Goal: Information Seeking & Learning: Find specific fact

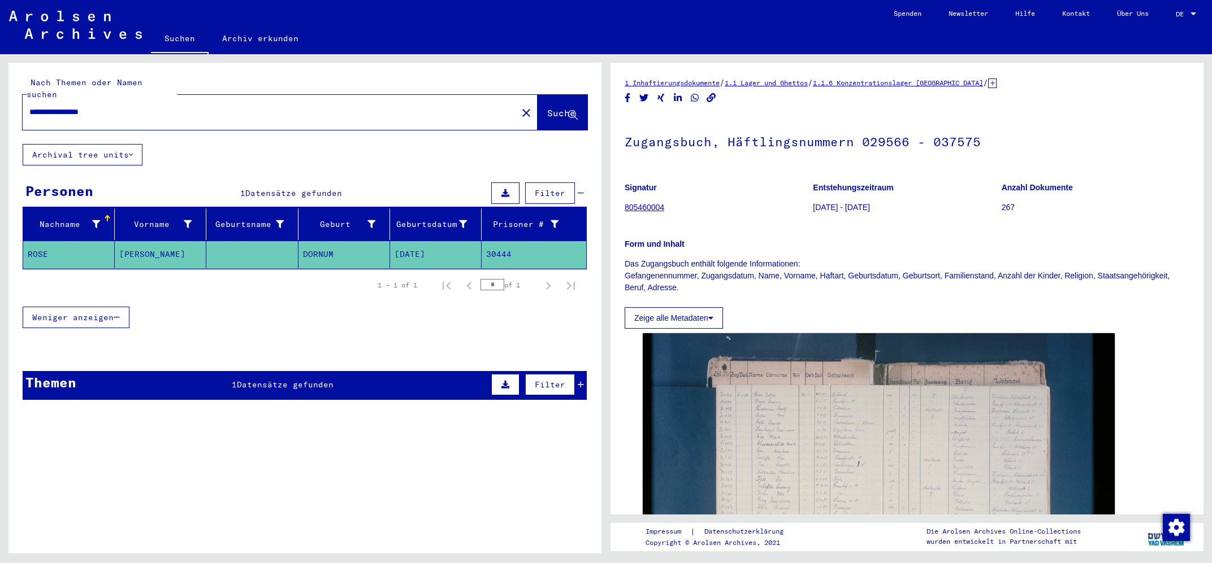
drag, startPoint x: 127, startPoint y: 99, endPoint x: 0, endPoint y: 106, distance: 126.8
click at [29, 106] on input "**********" at bounding box center [269, 112] width 481 height 12
click at [547, 107] on span "Suche" at bounding box center [561, 112] width 28 height 11
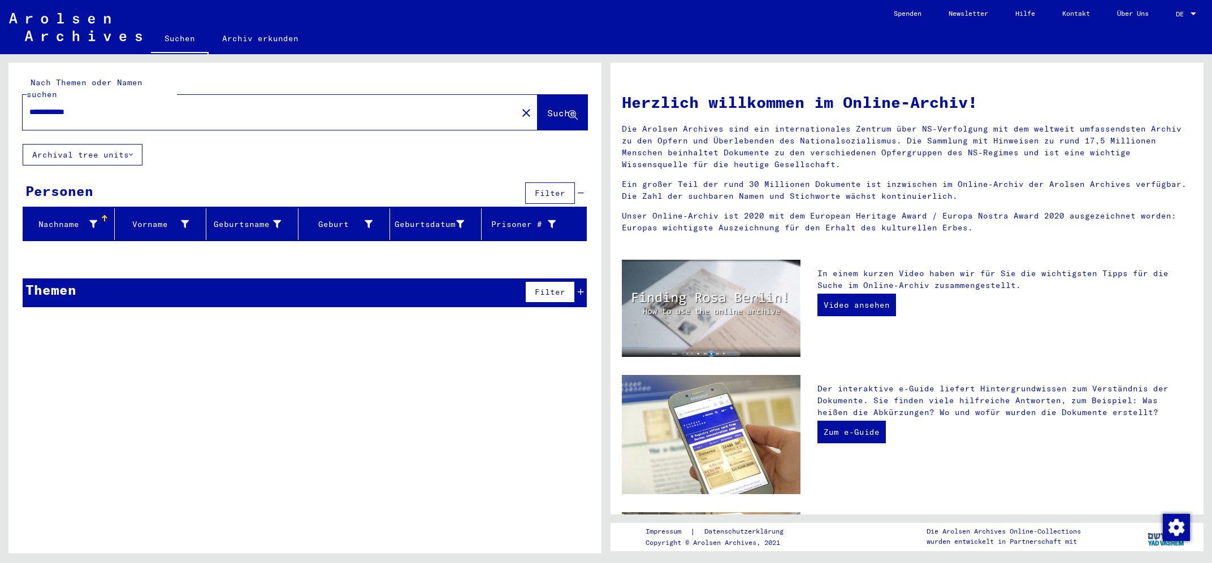
drag, startPoint x: 96, startPoint y: 98, endPoint x: 64, endPoint y: 107, distance: 33.1
click at [64, 107] on input "**********" at bounding box center [266, 112] width 474 height 12
click at [542, 96] on button "Suche" at bounding box center [562, 112] width 50 height 35
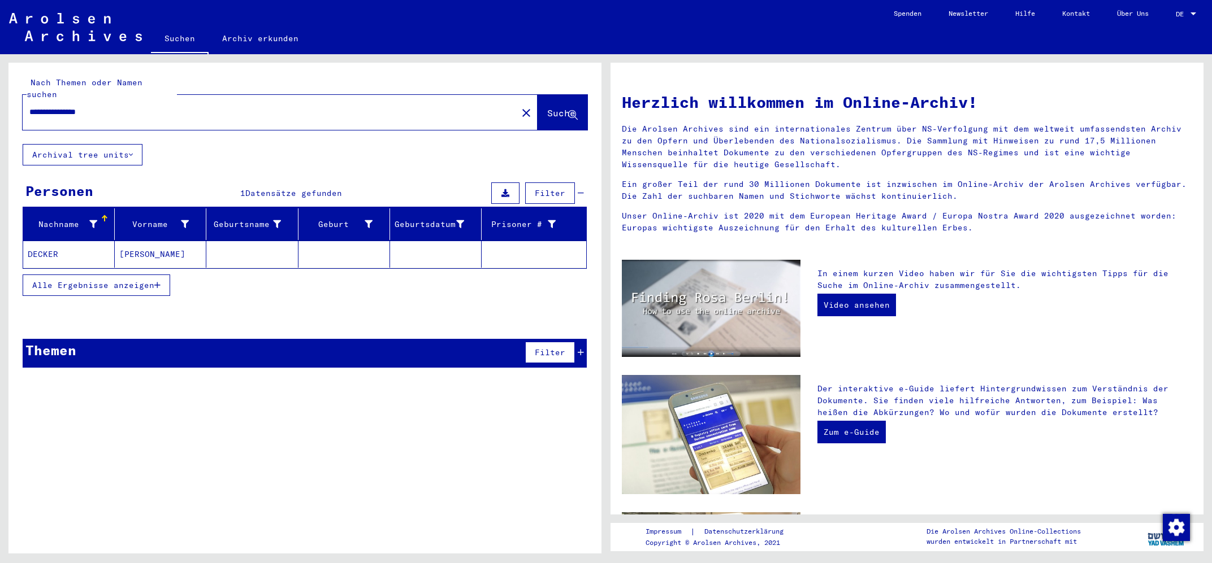
click at [40, 241] on mat-cell "DECKER" at bounding box center [69, 254] width 92 height 27
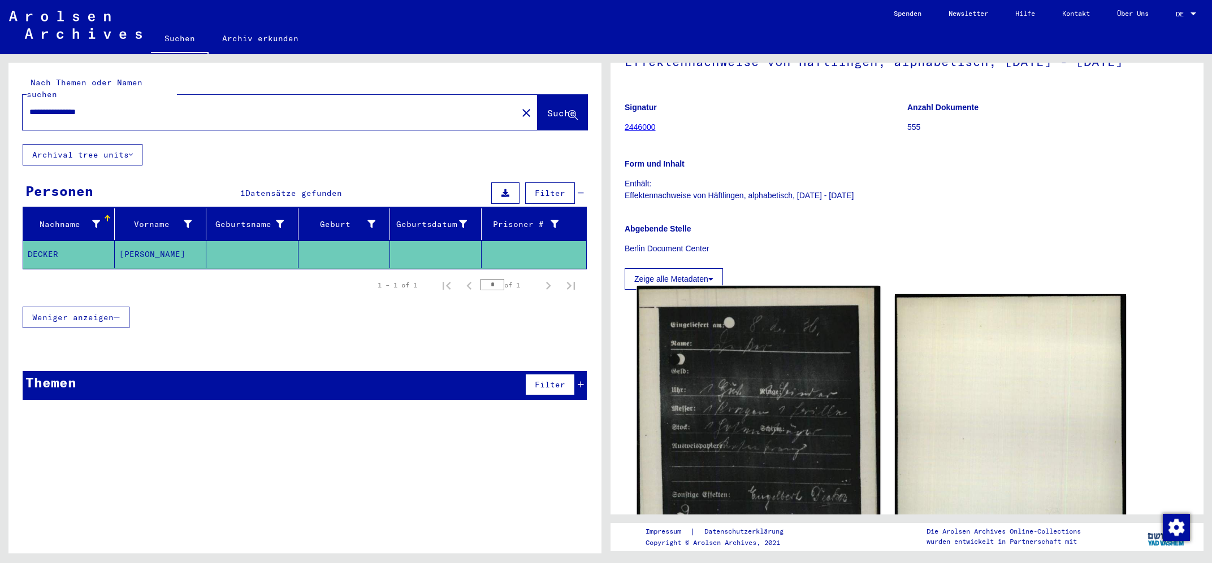
scroll to position [181, 0]
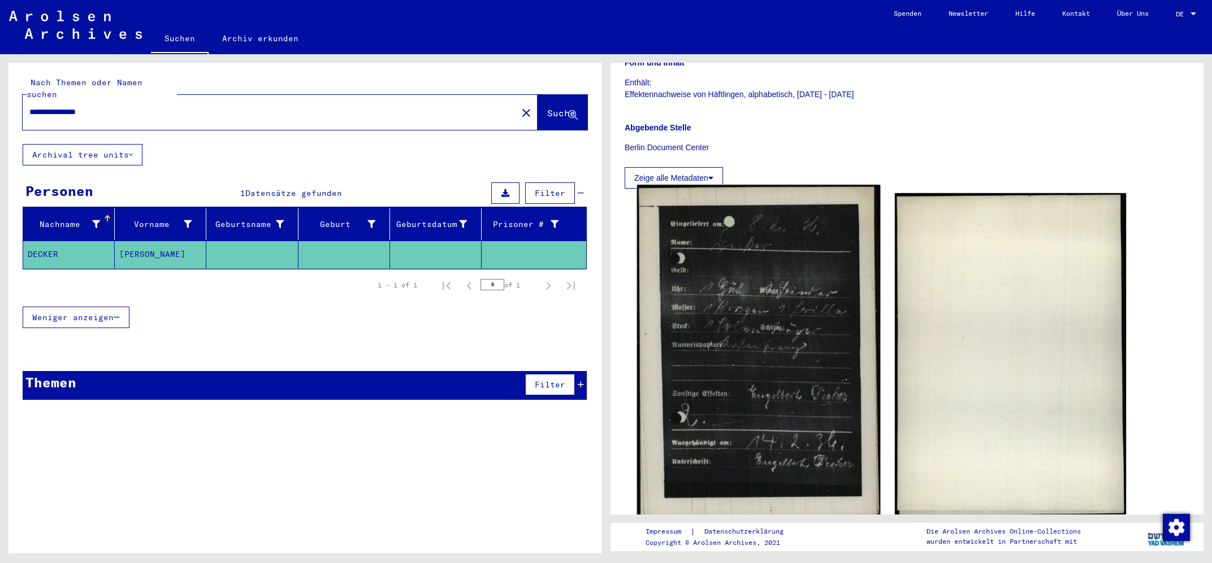
click at [774, 298] on img at bounding box center [758, 353] width 243 height 337
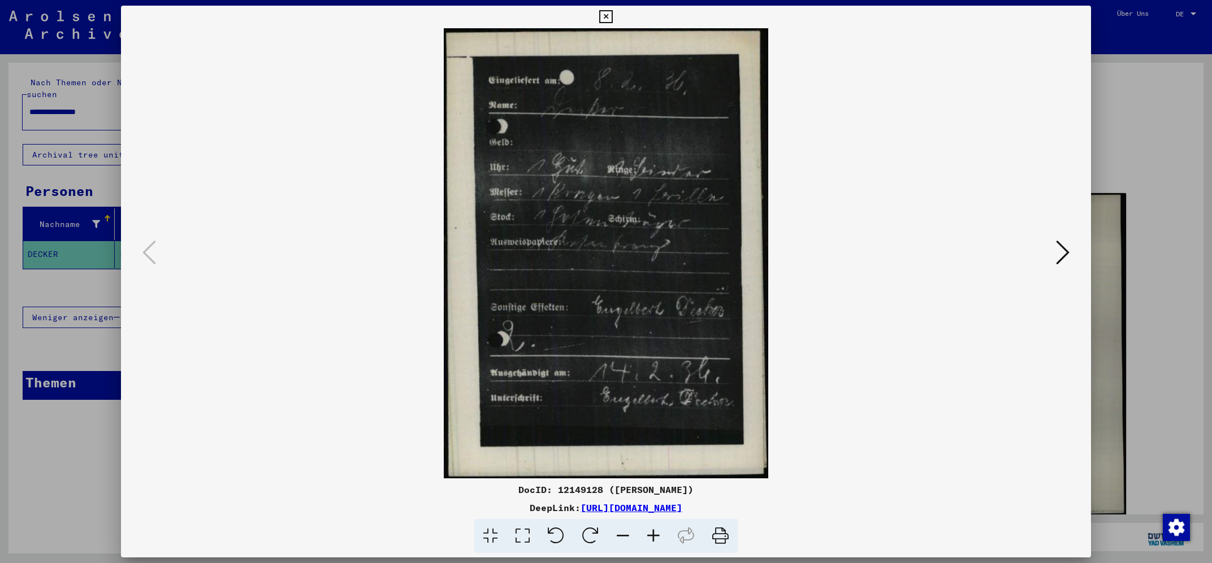
click at [255, 196] on img at bounding box center [605, 253] width 892 height 450
click at [287, 219] on img at bounding box center [605, 253] width 892 height 450
drag, startPoint x: 461, startPoint y: 510, endPoint x: 812, endPoint y: 510, distance: 350.4
click at [812, 510] on div "DeepLink: [URL][DOMAIN_NAME]" at bounding box center [605, 508] width 969 height 14
copy div "[URL][DOMAIN_NAME]"
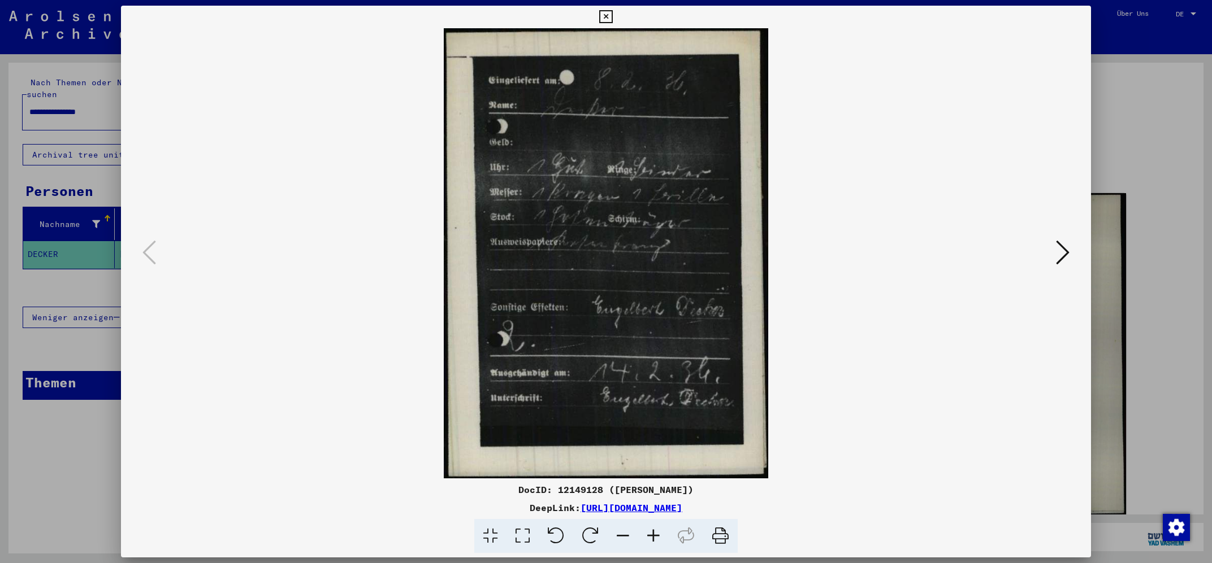
click at [240, 234] on img at bounding box center [605, 253] width 892 height 450
click at [612, 20] on icon at bounding box center [605, 17] width 13 height 14
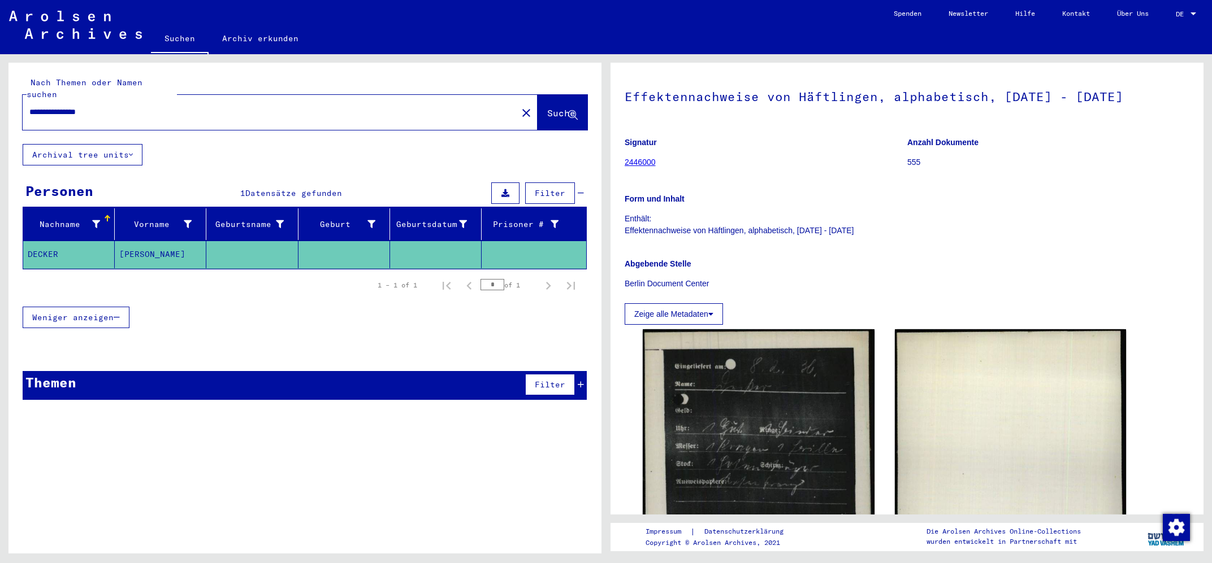
scroll to position [0, 0]
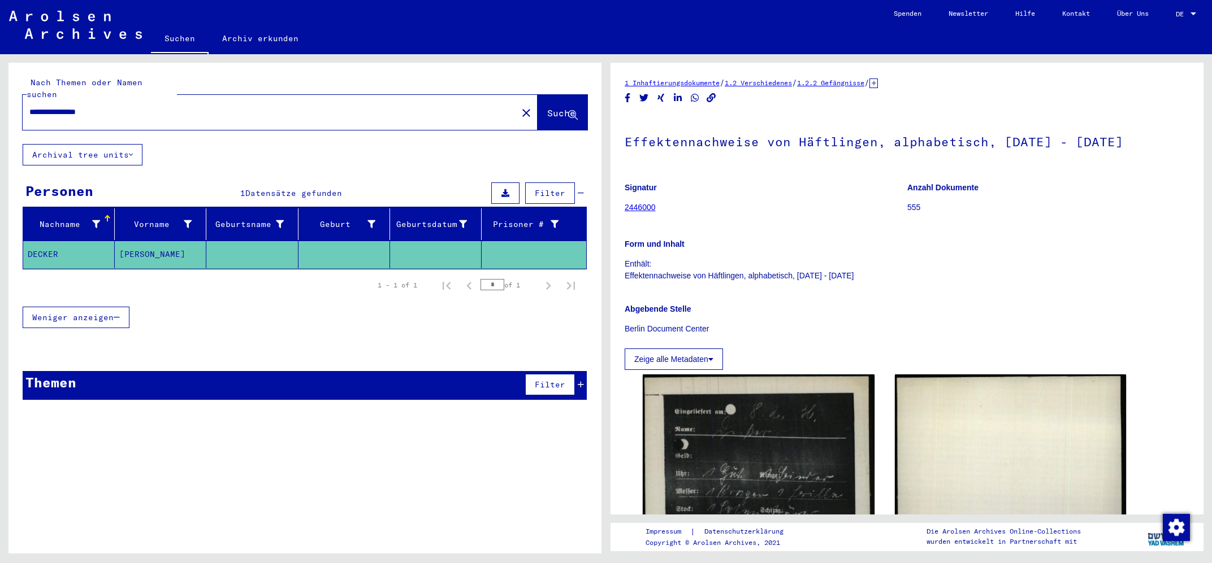
drag, startPoint x: 656, startPoint y: 206, endPoint x: 625, endPoint y: 211, distance: 31.5
click at [625, 211] on figure "Signatur 2446000" at bounding box center [766, 199] width 282 height 51
copy link "2446000"
drag, startPoint x: 112, startPoint y: 102, endPoint x: 67, endPoint y: 96, distance: 46.2
click at [67, 106] on input "**********" at bounding box center [269, 112] width 481 height 12
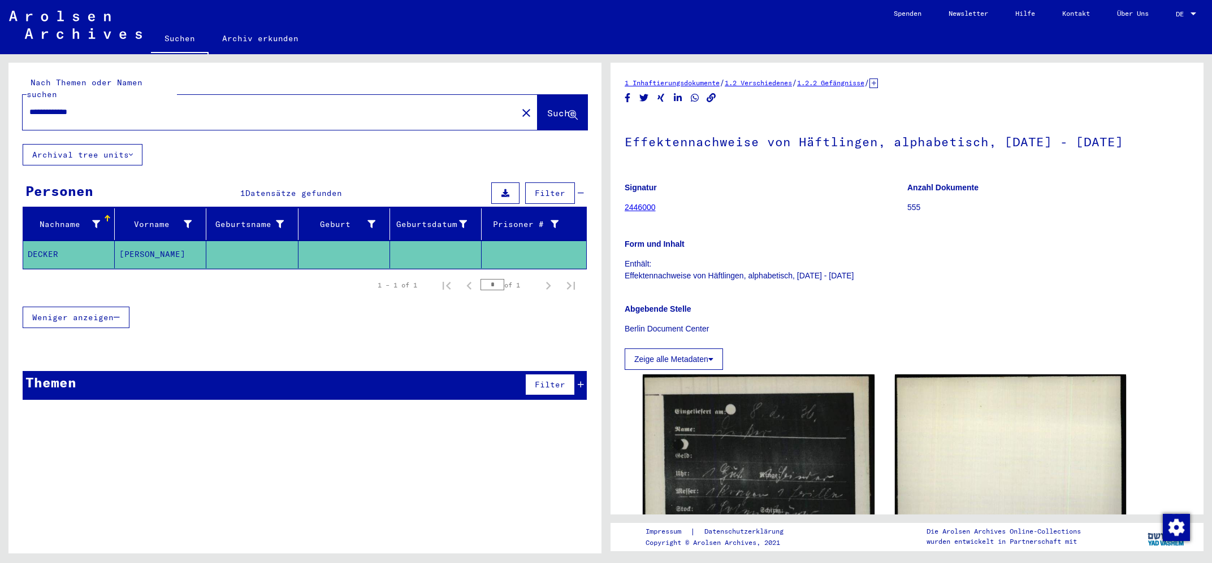
click at [547, 107] on span "Suche" at bounding box center [561, 112] width 28 height 11
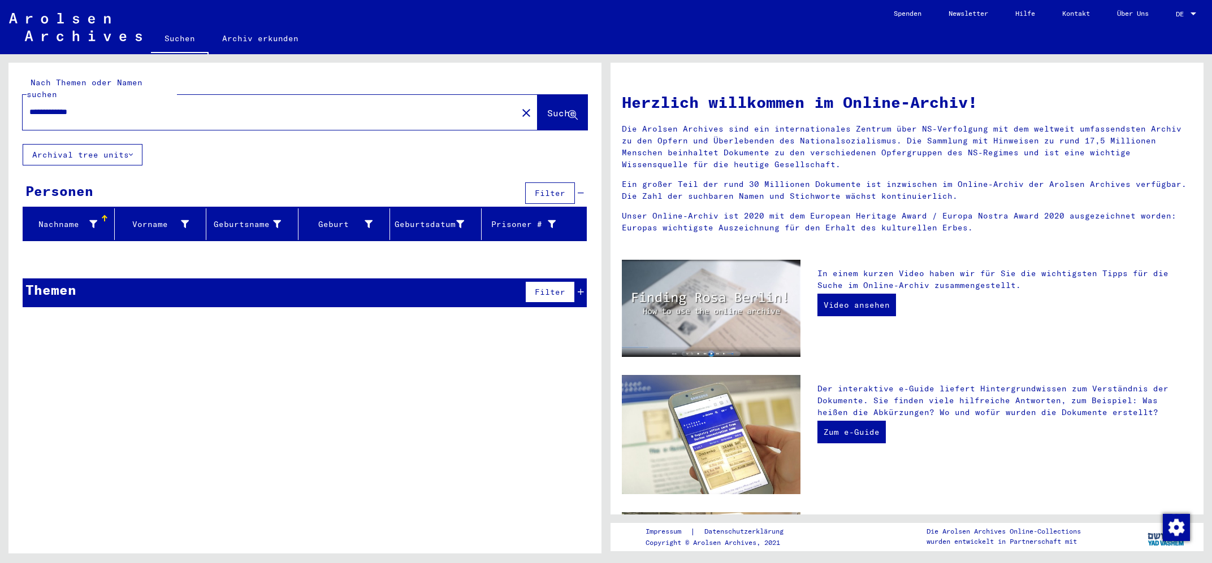
drag, startPoint x: 113, startPoint y: 96, endPoint x: 21, endPoint y: 107, distance: 92.8
click at [29, 107] on input "**********" at bounding box center [266, 112] width 474 height 12
paste input "text"
type input "*******"
click at [554, 107] on span "Suche" at bounding box center [561, 112] width 28 height 11
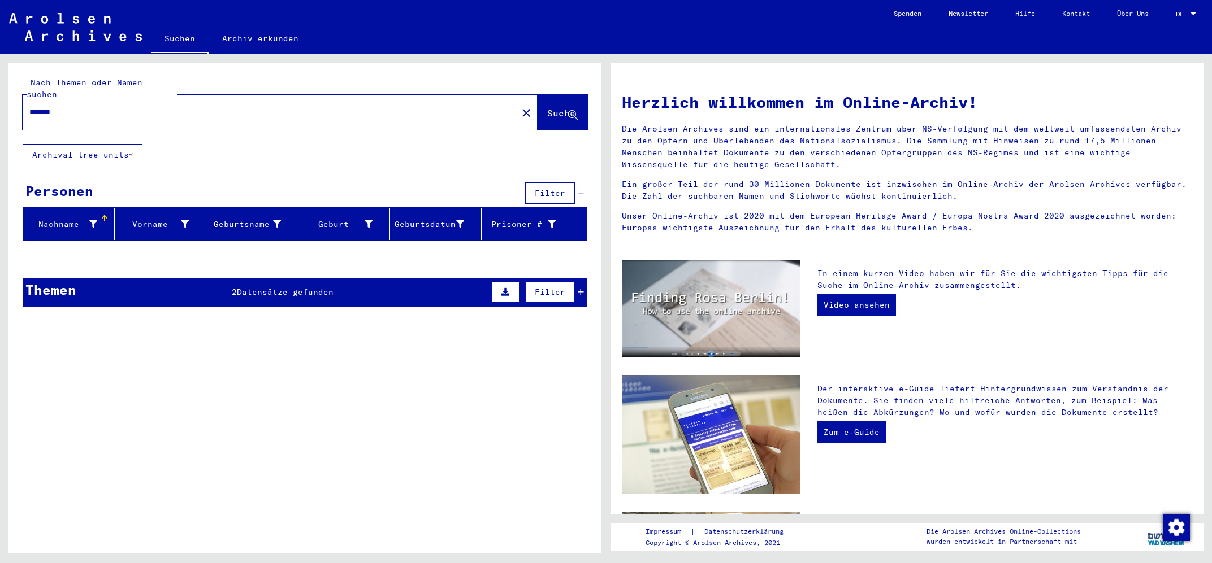
click at [268, 287] on span "Datensätze gefunden" at bounding box center [285, 292] width 97 height 10
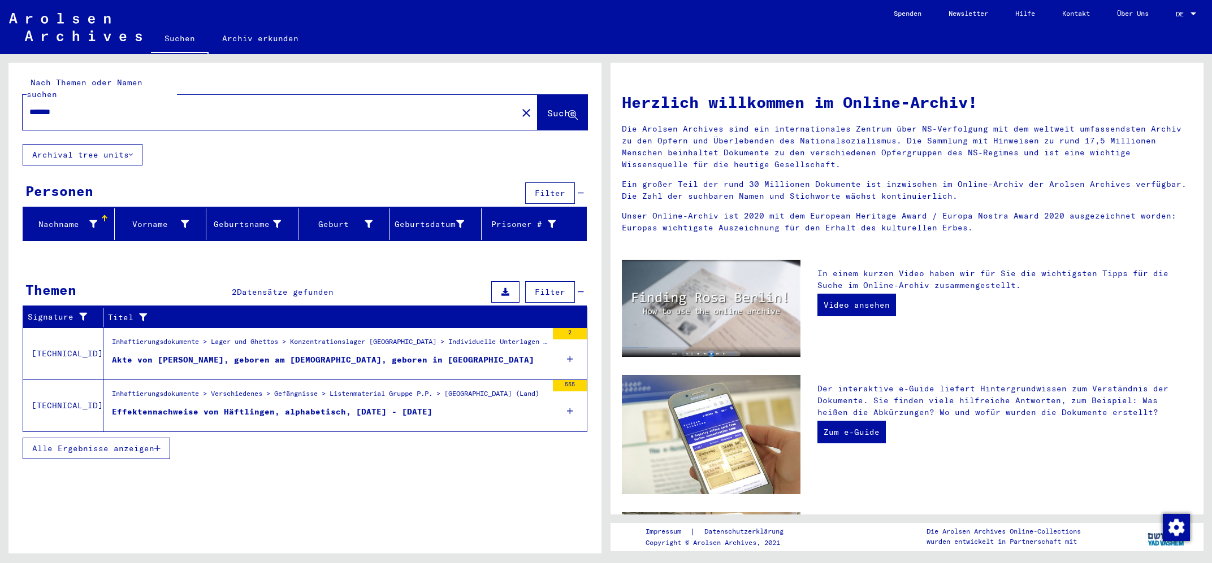
click at [239, 406] on div "Effektennachweise von Häftlingen, alphabetisch, [DATE] - [DATE]" at bounding box center [272, 412] width 320 height 12
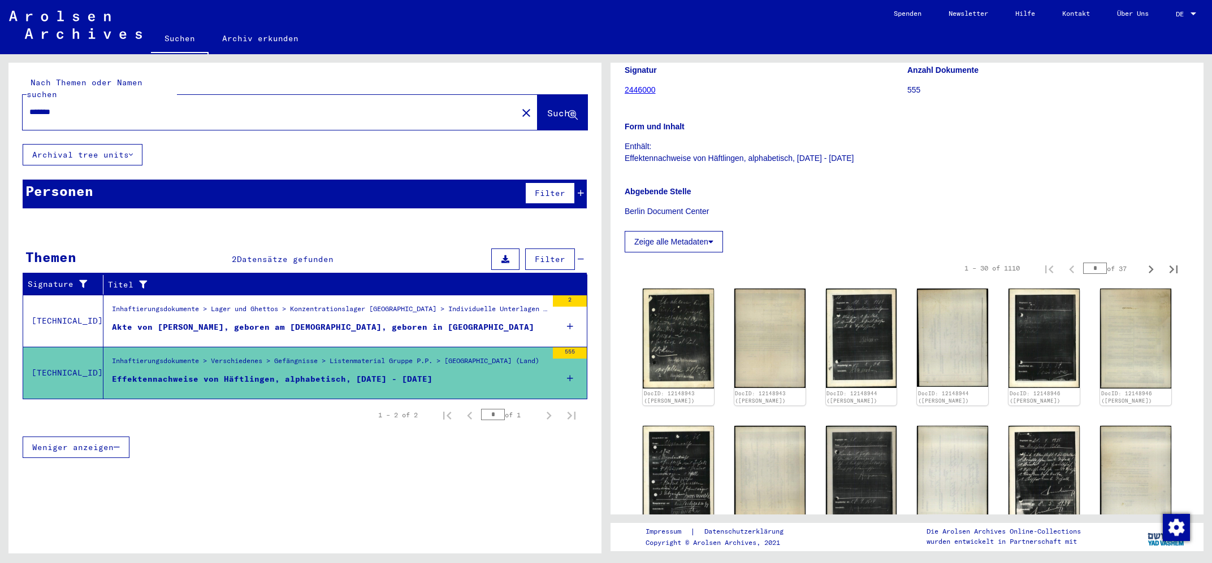
scroll to position [121, 0]
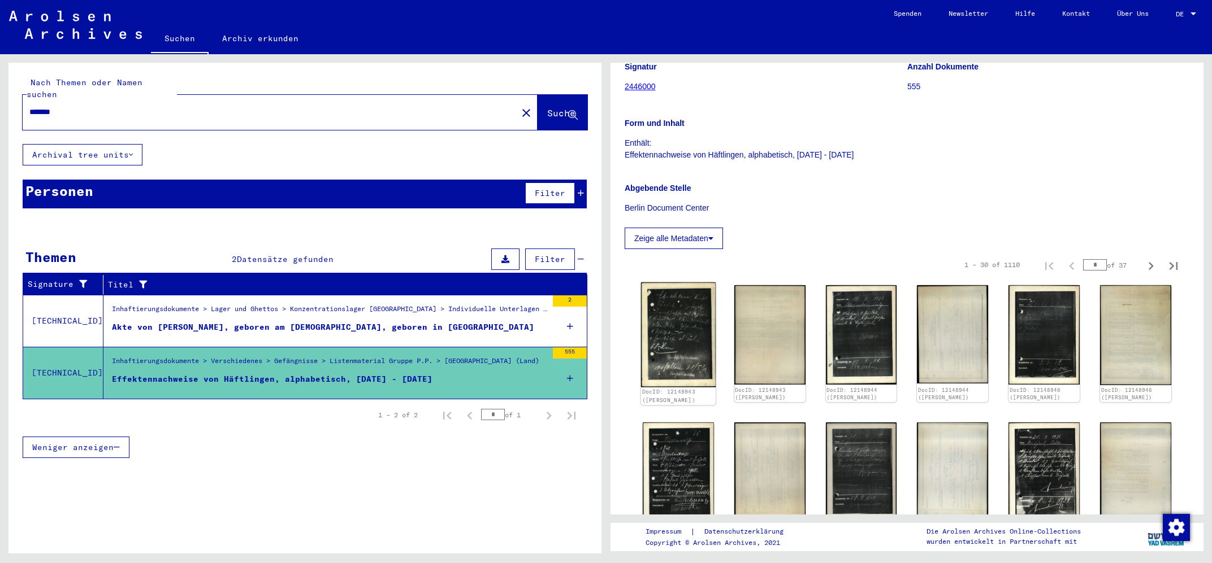
click at [699, 335] on img at bounding box center [678, 335] width 75 height 105
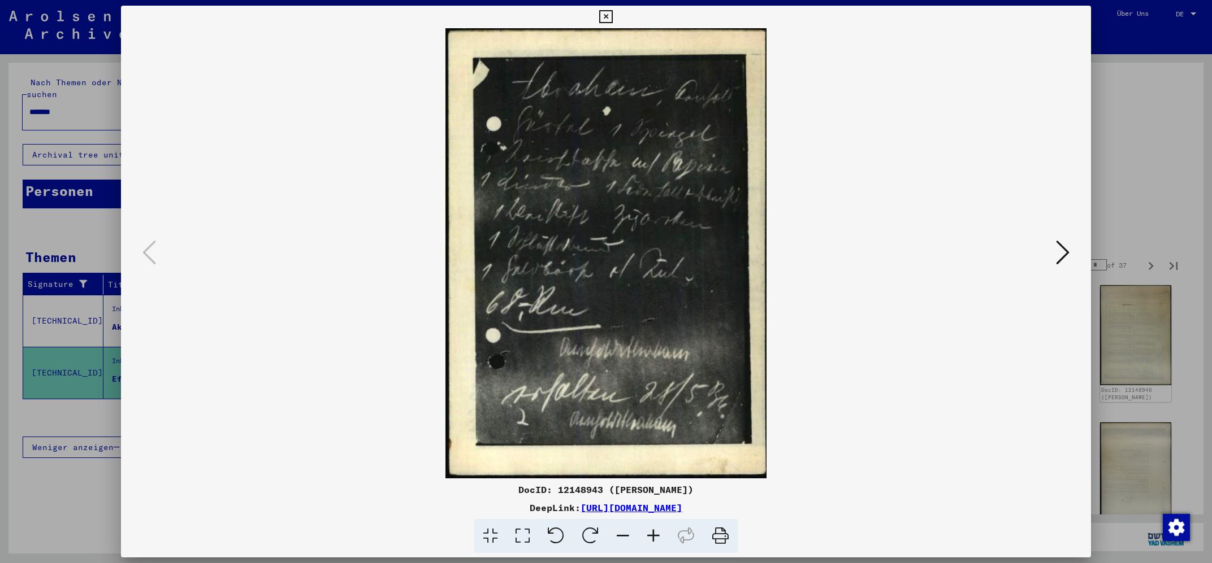
drag, startPoint x: 1081, startPoint y: 14, endPoint x: 1078, endPoint y: 23, distance: 9.7
click at [612, 19] on icon at bounding box center [605, 17] width 13 height 14
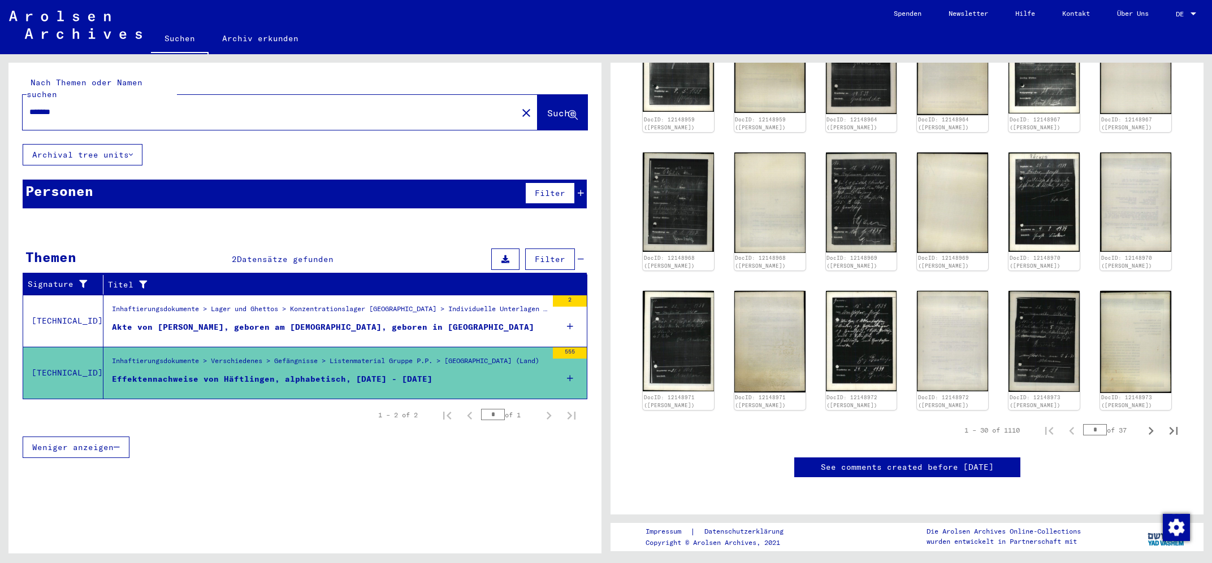
scroll to position [787, 0]
click at [1150, 423] on icon "Next page" at bounding box center [1151, 431] width 16 height 16
type input "*"
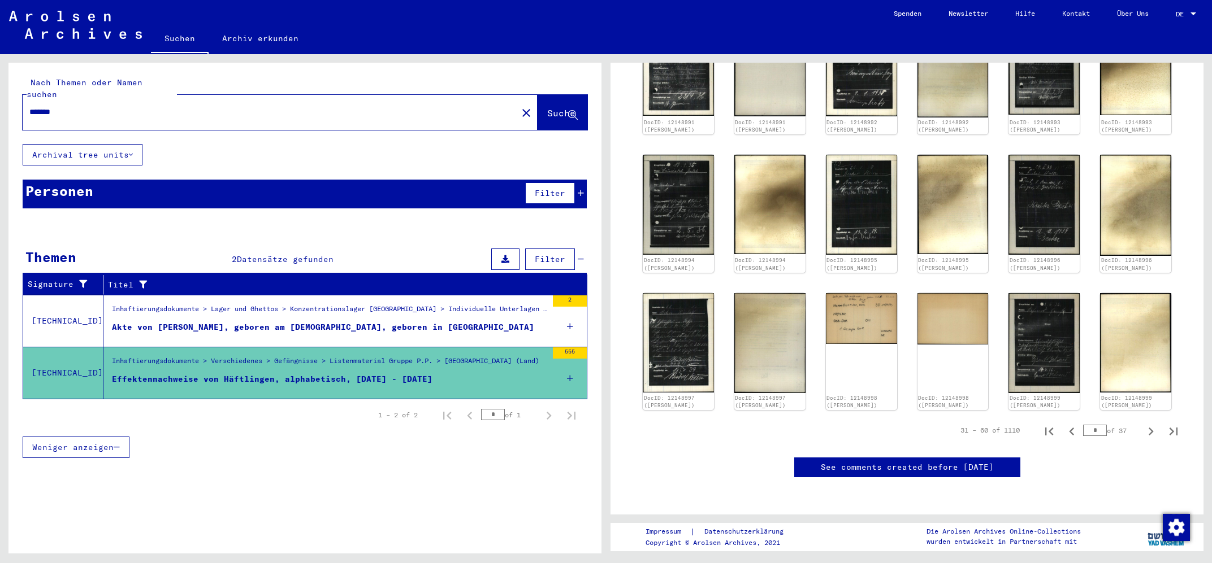
scroll to position [774, 0]
click at [843, 290] on img at bounding box center [861, 317] width 75 height 54
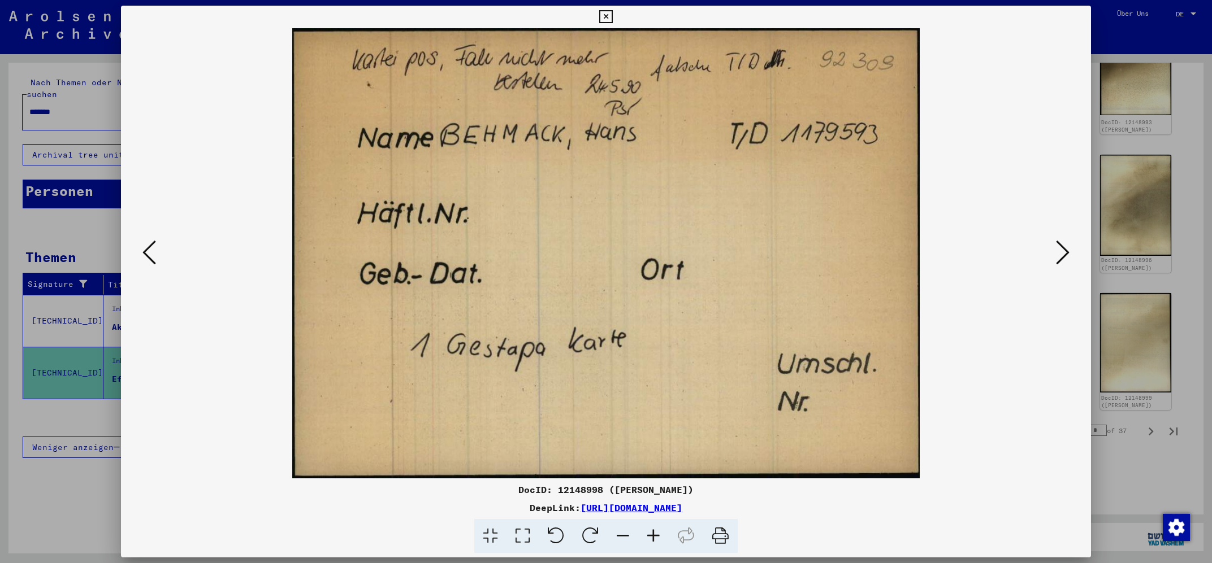
click at [612, 15] on icon at bounding box center [605, 17] width 13 height 14
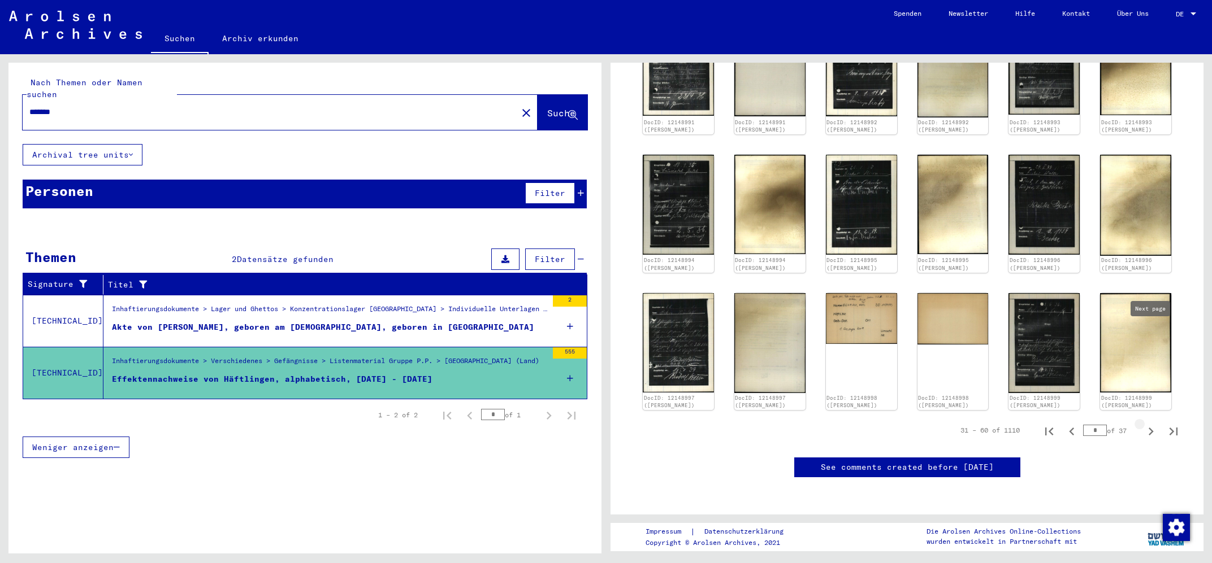
click at [1150, 424] on icon "Next page" at bounding box center [1151, 432] width 16 height 16
type input "*"
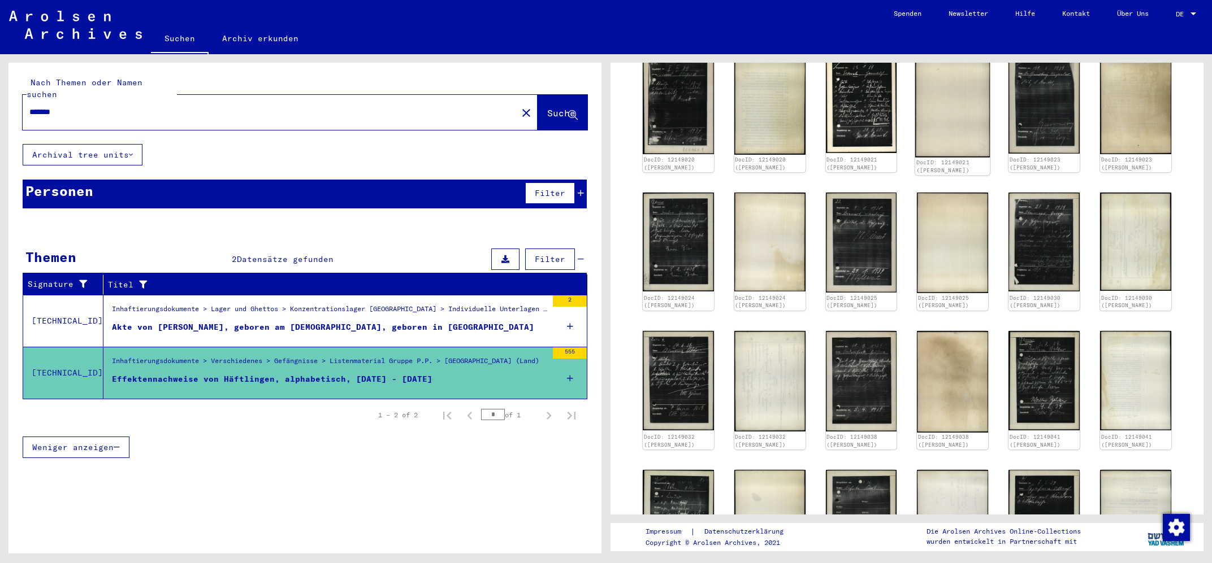
scroll to position [673, 0]
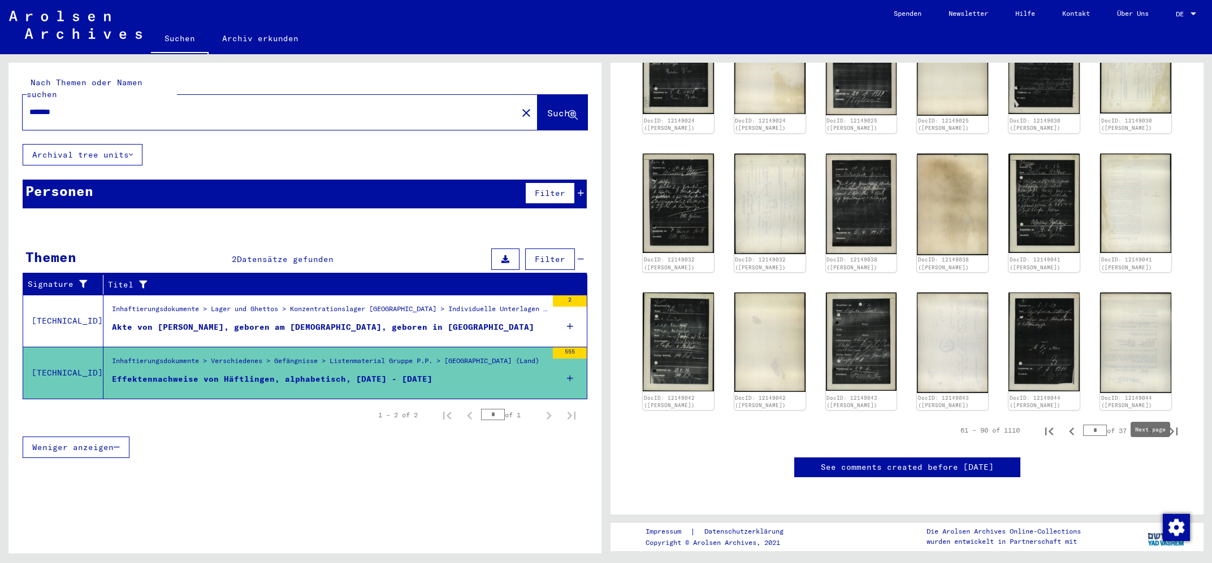
click at [1151, 440] on icon "Next page" at bounding box center [1151, 432] width 16 height 16
type input "*"
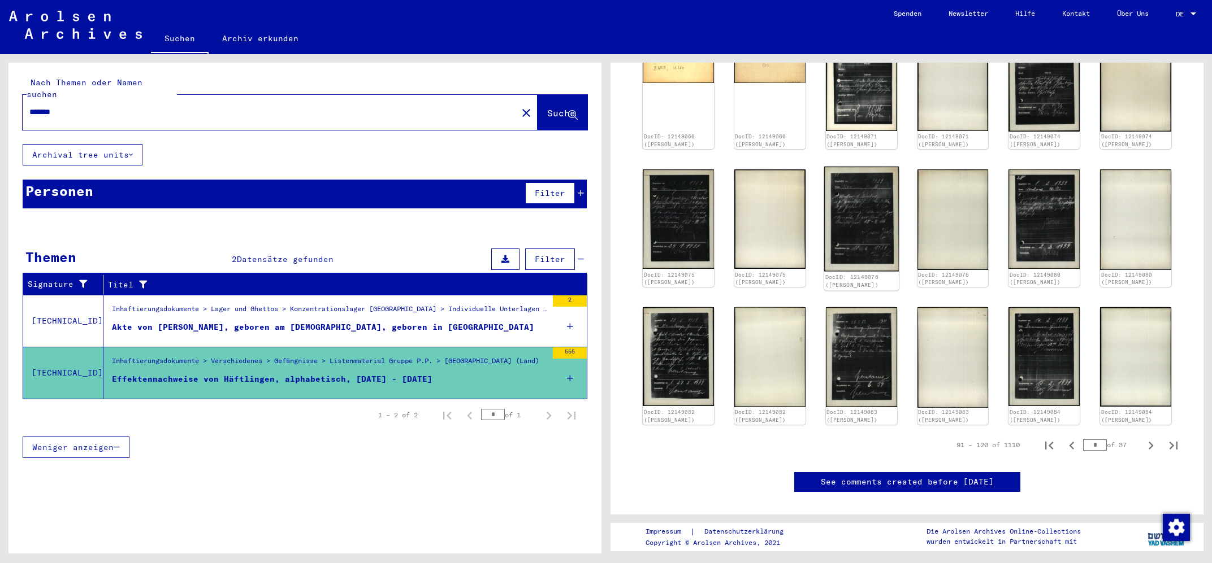
scroll to position [660, 0]
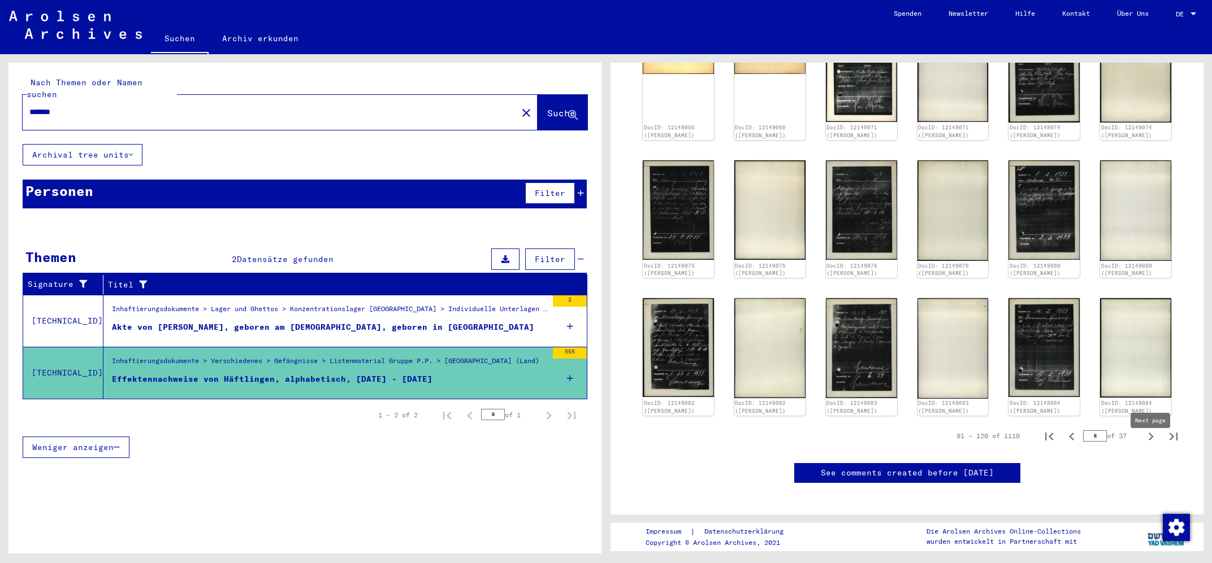
click at [1152, 445] on icon "Next page" at bounding box center [1151, 437] width 16 height 16
type input "*"
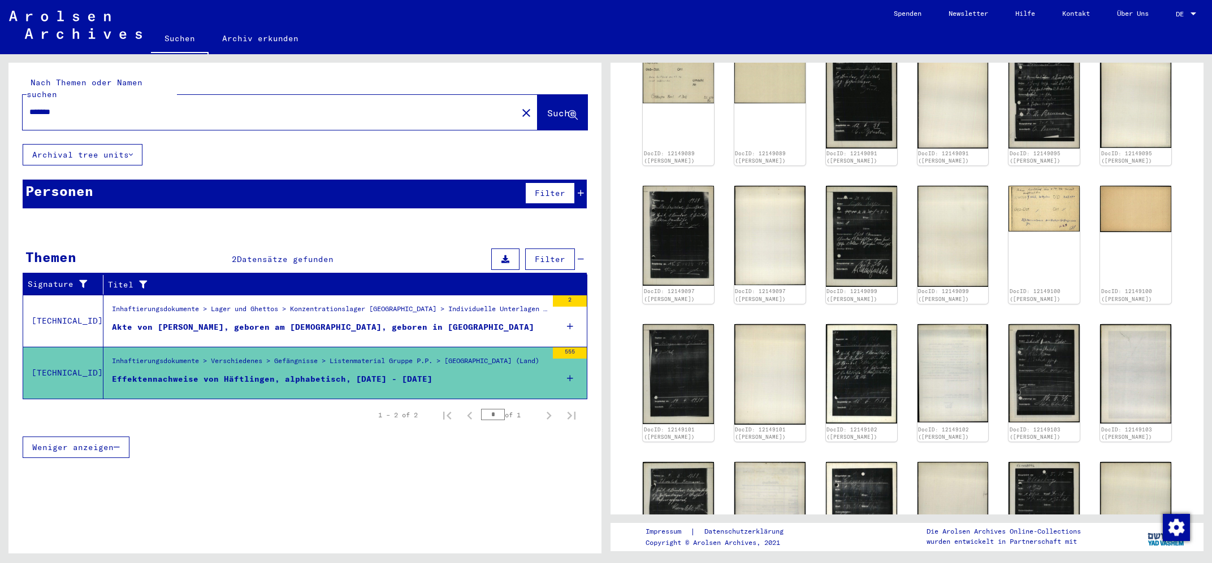
scroll to position [239, 0]
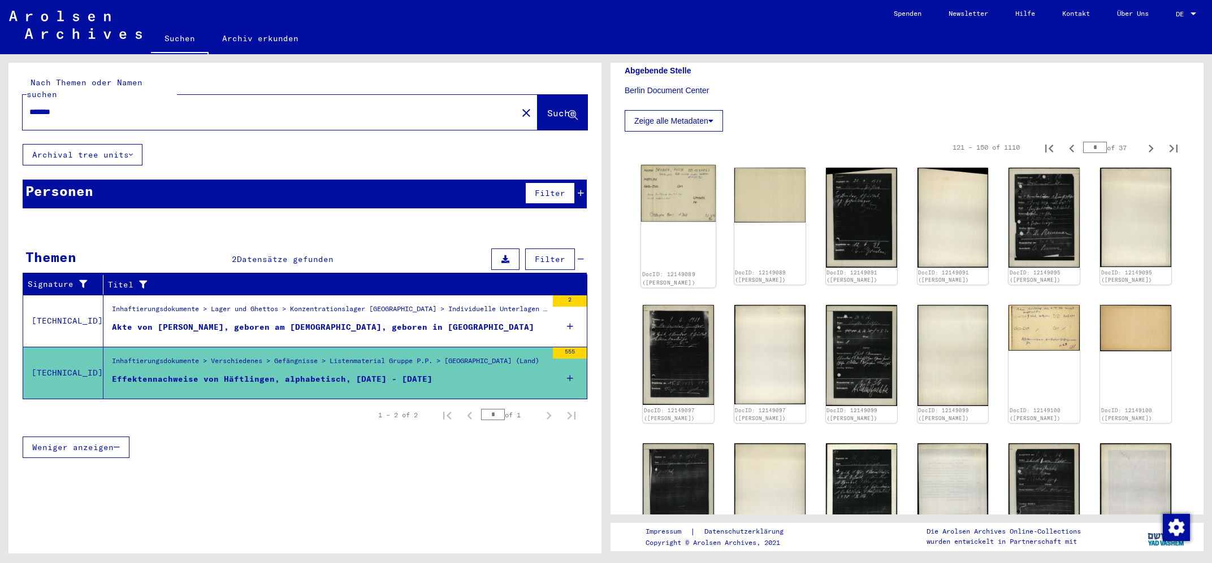
click at [682, 211] on img at bounding box center [678, 193] width 75 height 57
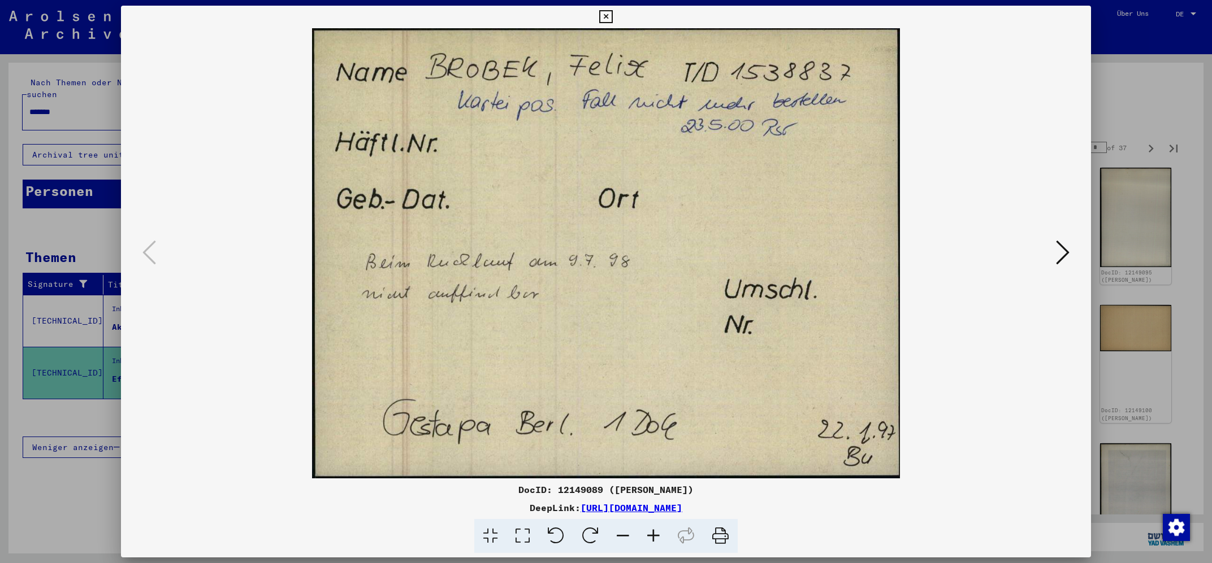
click at [612, 15] on icon at bounding box center [605, 17] width 13 height 14
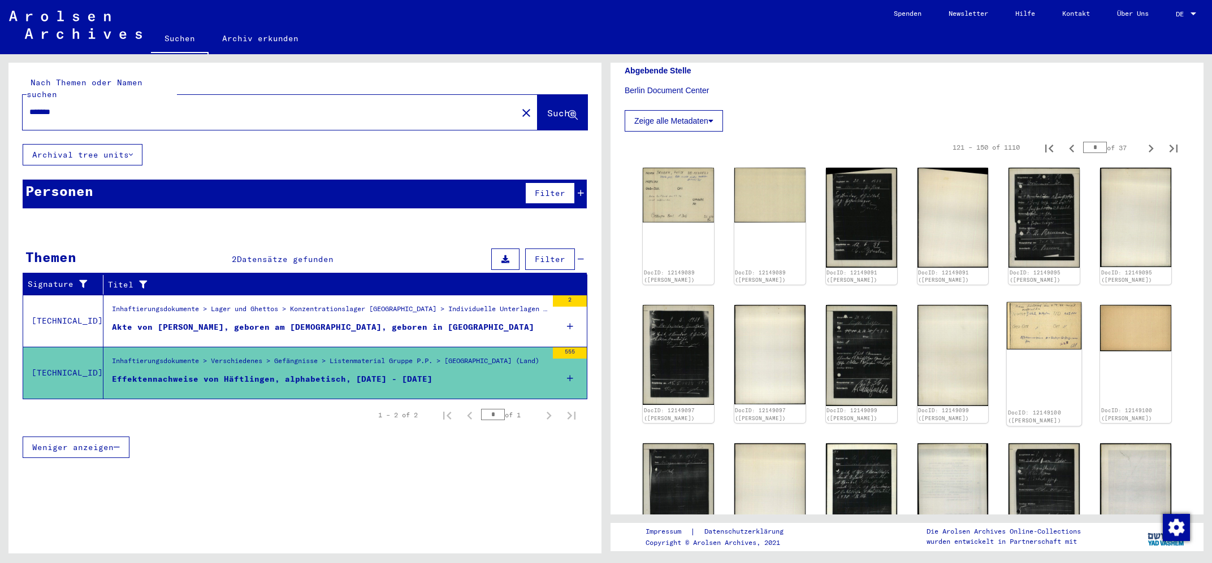
click at [1072, 341] on img at bounding box center [1044, 326] width 75 height 48
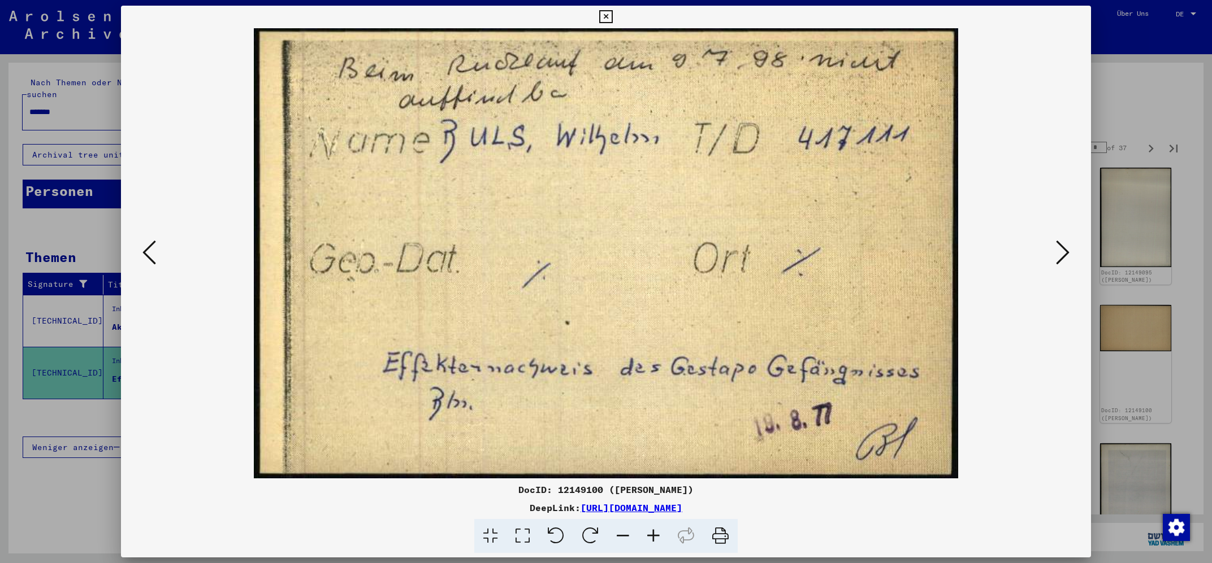
click at [227, 411] on img at bounding box center [605, 253] width 892 height 450
click at [1063, 248] on icon at bounding box center [1063, 252] width 14 height 27
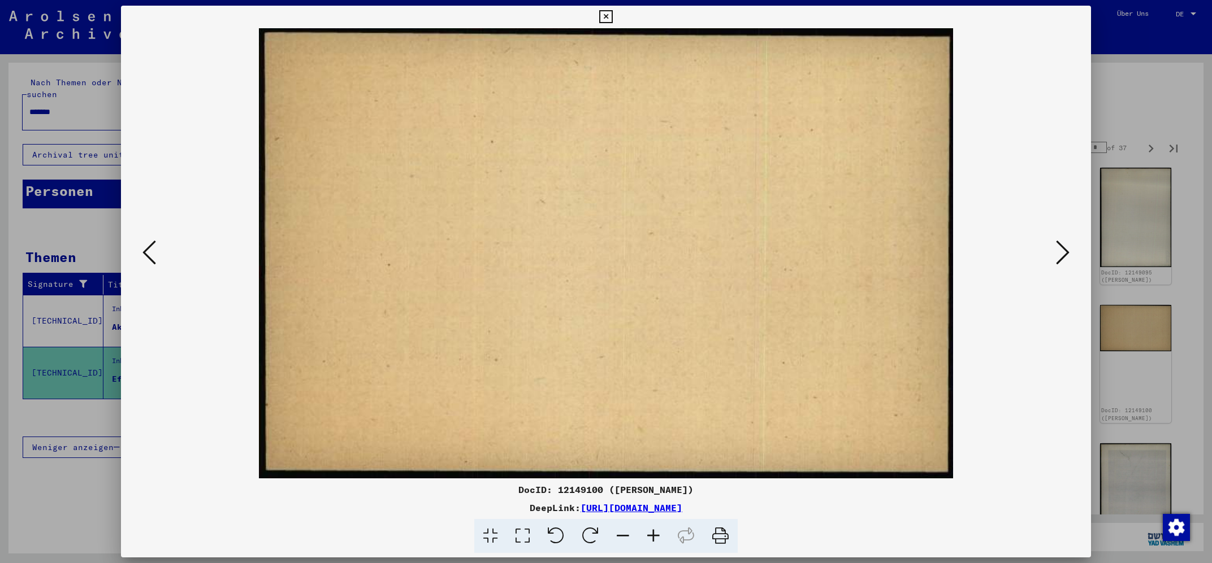
click at [615, 11] on button at bounding box center [606, 17] width 20 height 23
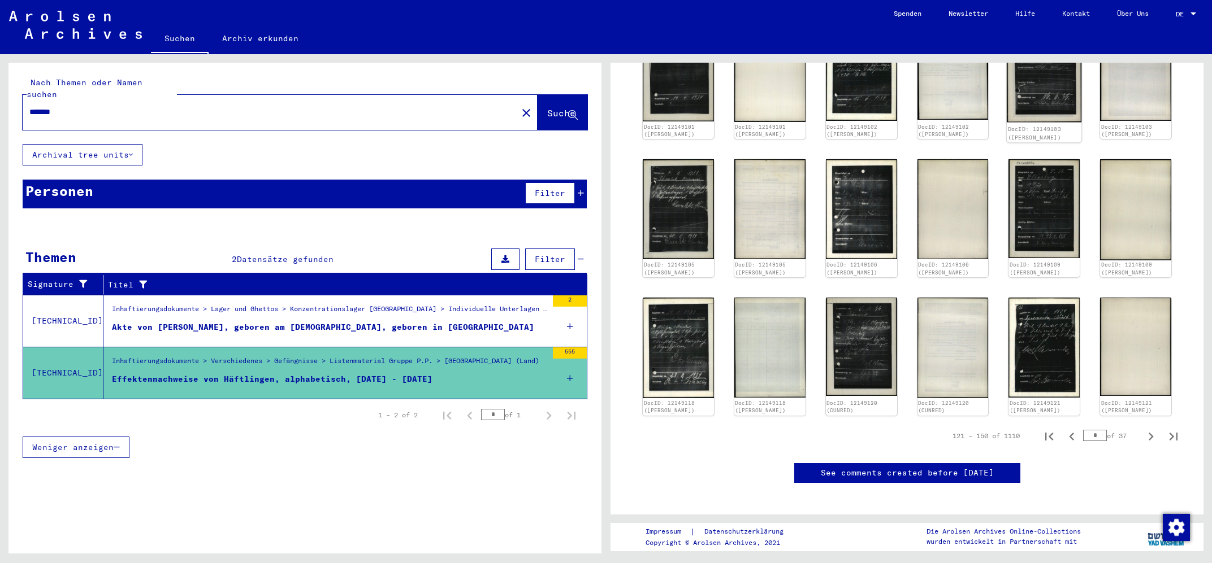
scroll to position [663, 0]
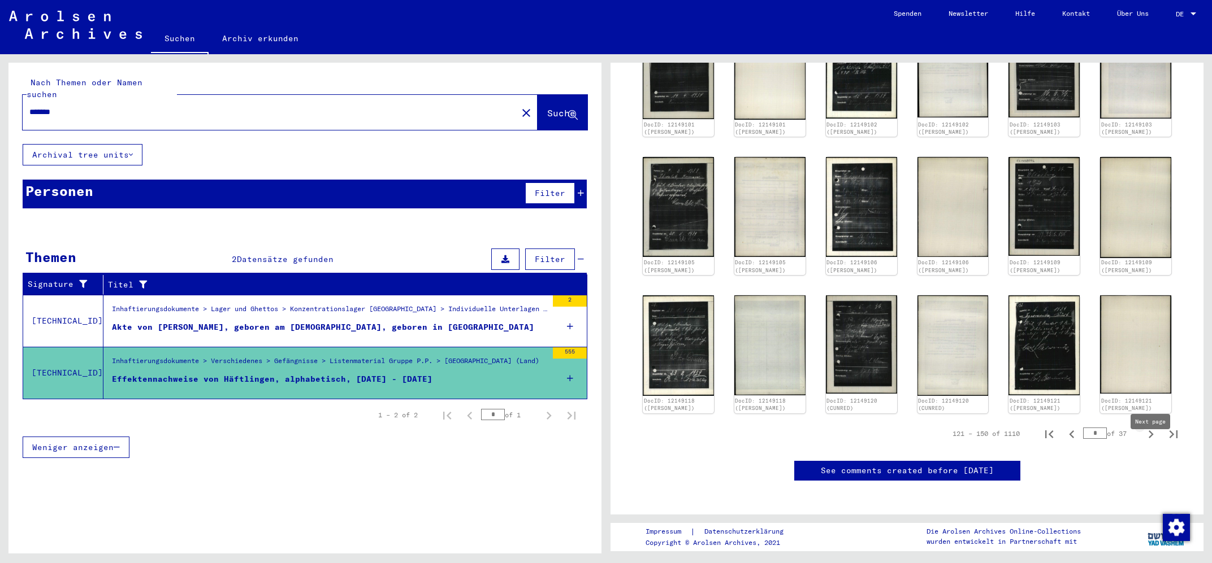
click at [1151, 443] on icon "Next page" at bounding box center [1151, 435] width 16 height 16
type input "*"
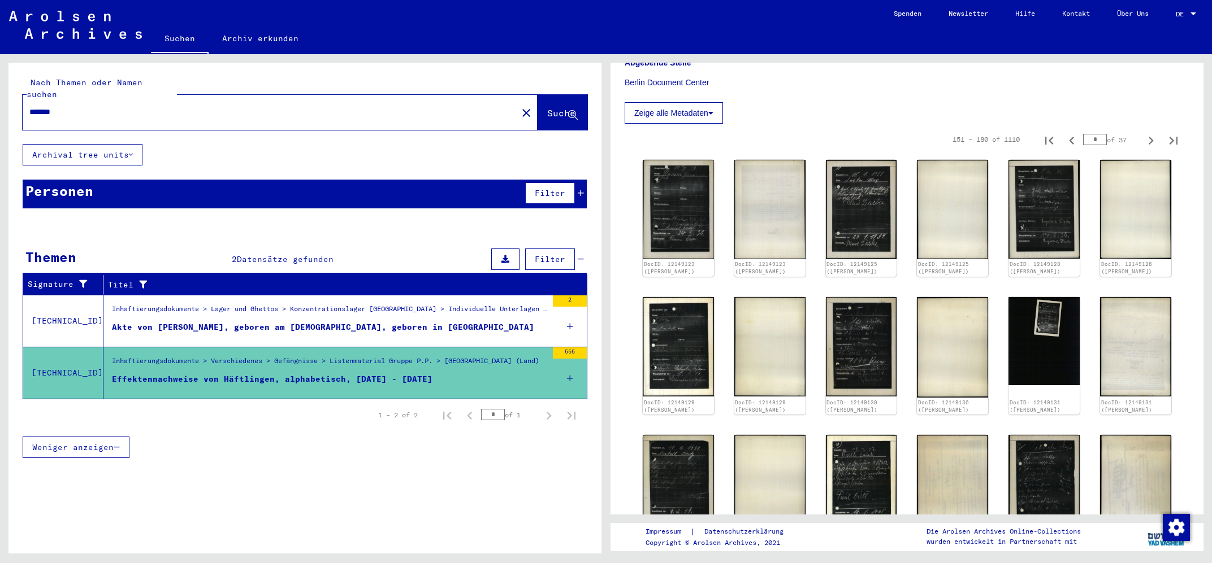
scroll to position [193, 0]
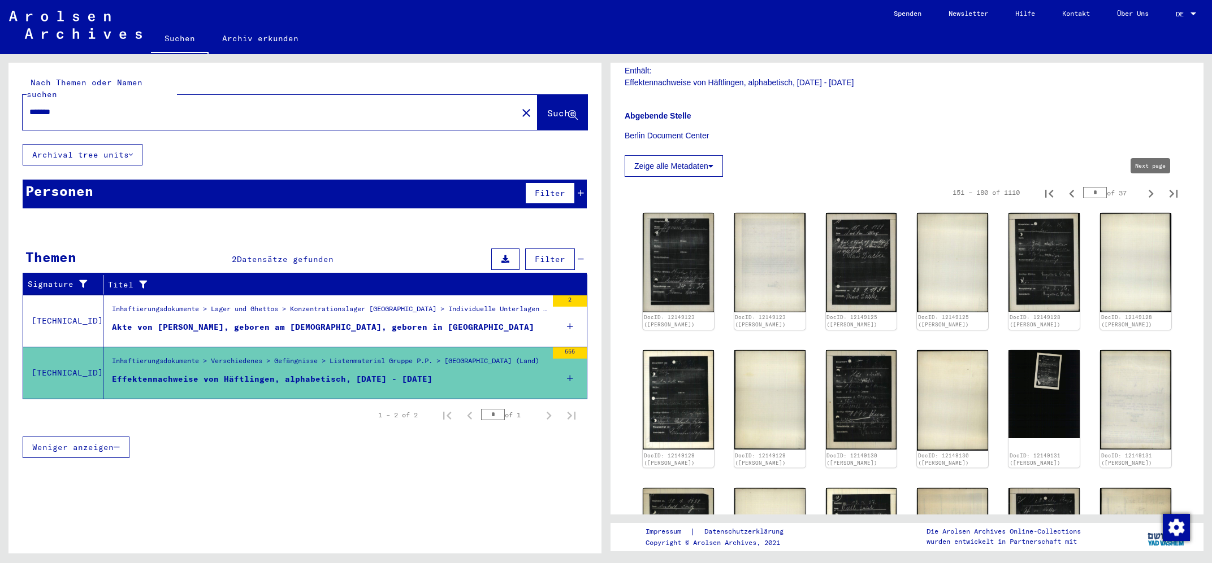
click at [1149, 194] on icon "Next page" at bounding box center [1151, 194] width 16 height 16
type input "*"
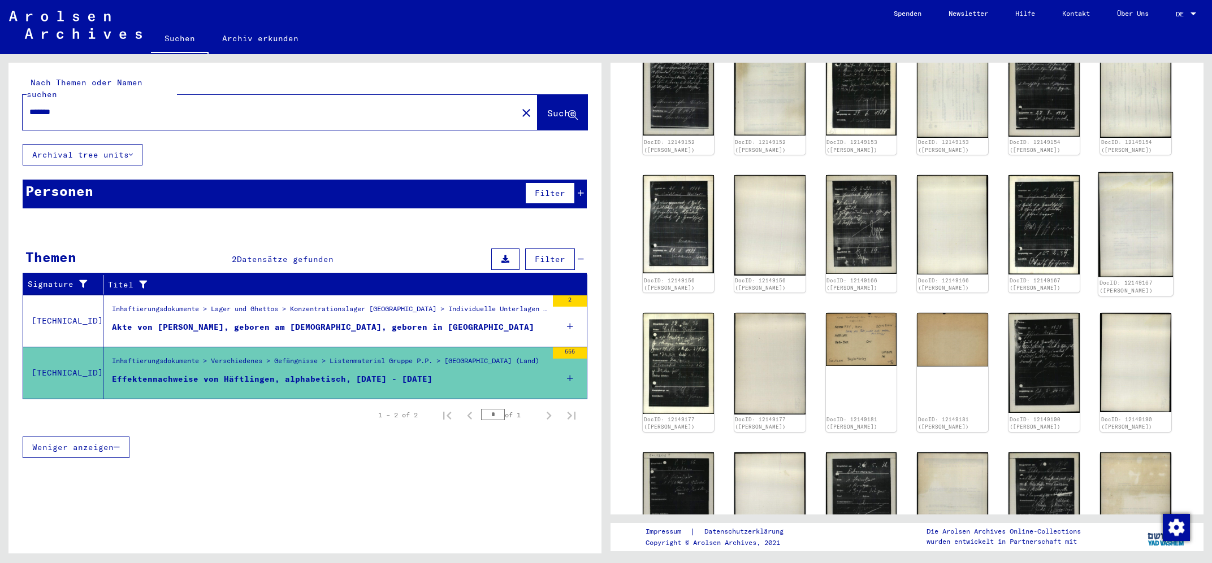
scroll to position [375, 0]
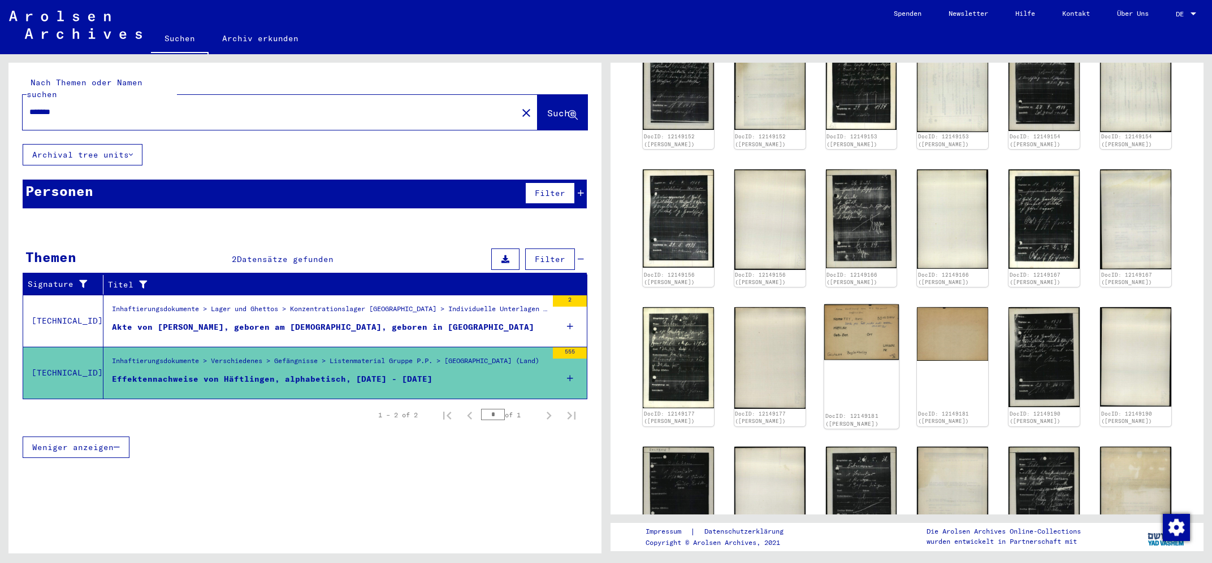
click at [868, 348] on img at bounding box center [861, 332] width 75 height 55
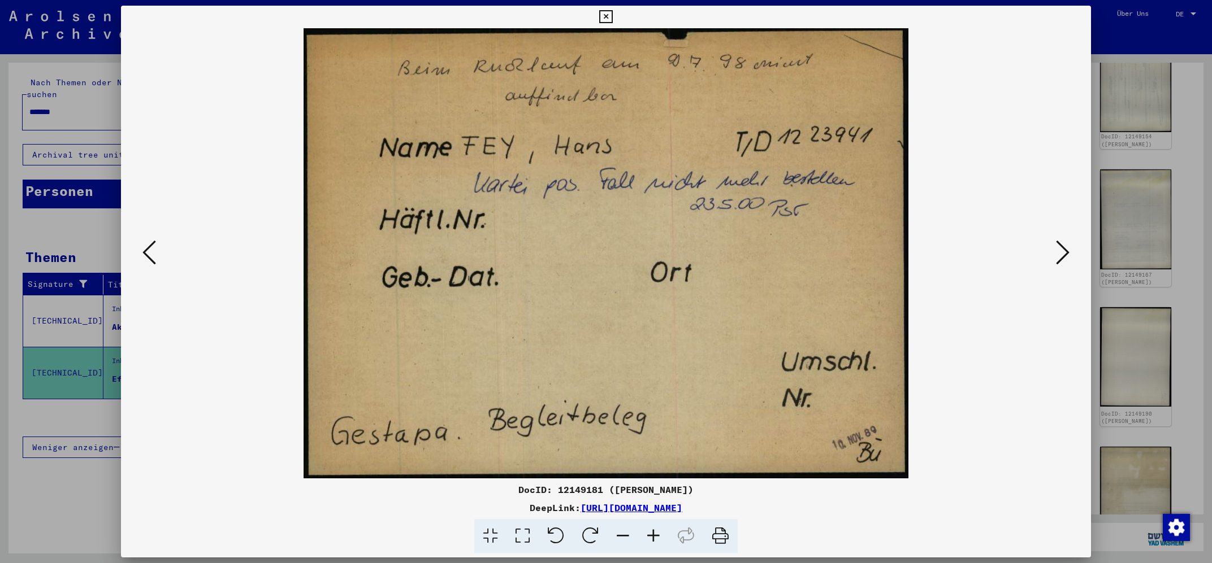
click at [612, 16] on icon at bounding box center [605, 17] width 13 height 14
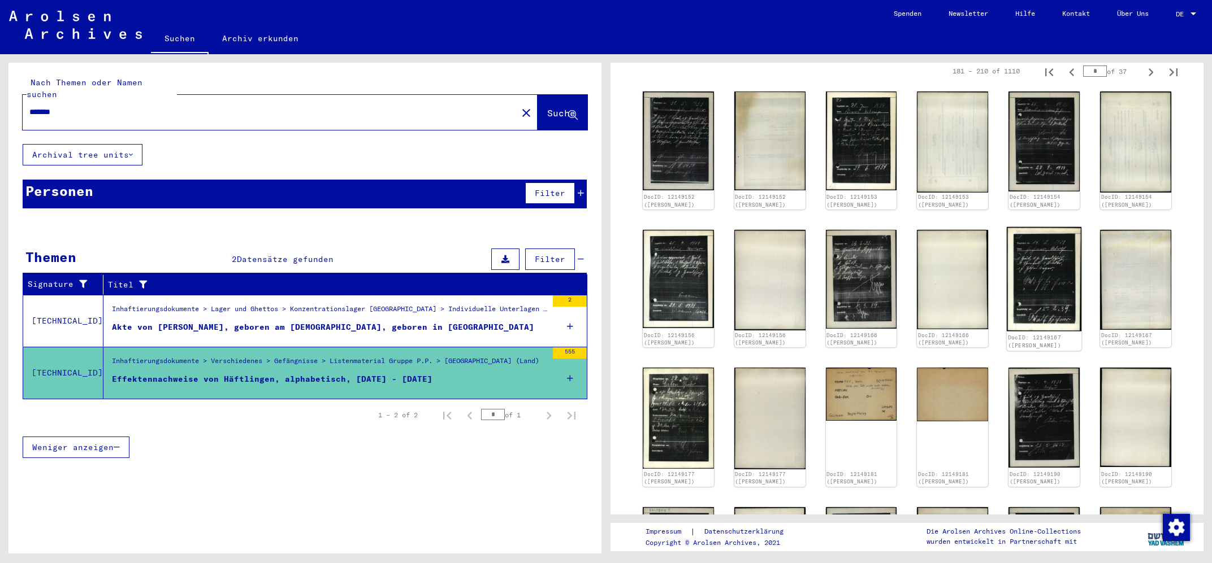
scroll to position [72, 0]
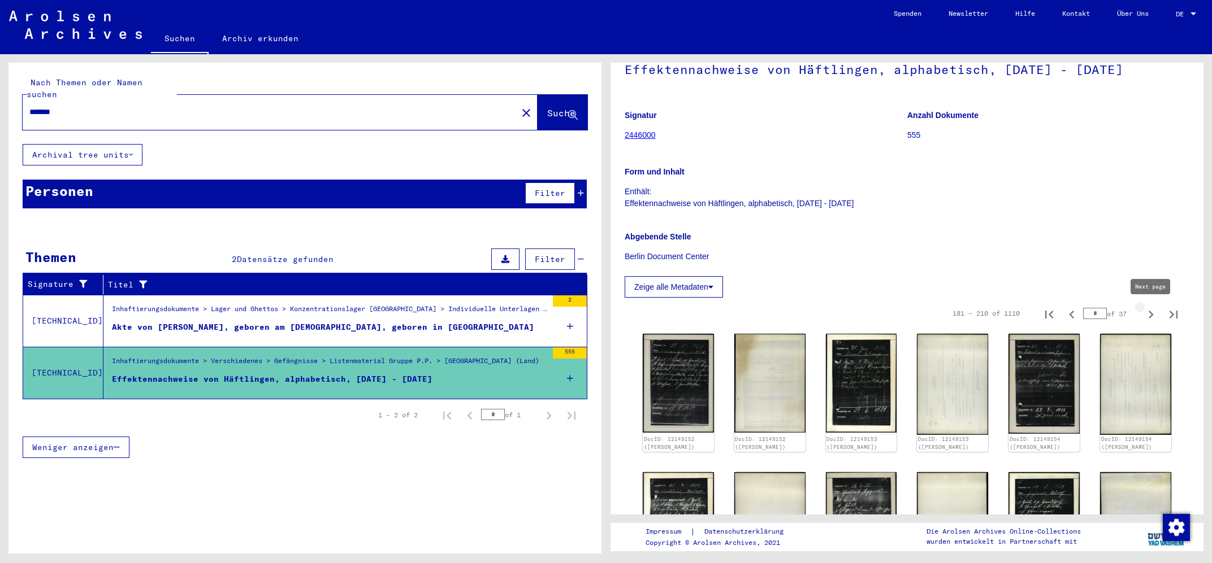
click at [1151, 314] on icon "Next page" at bounding box center [1150, 315] width 5 height 8
type input "*"
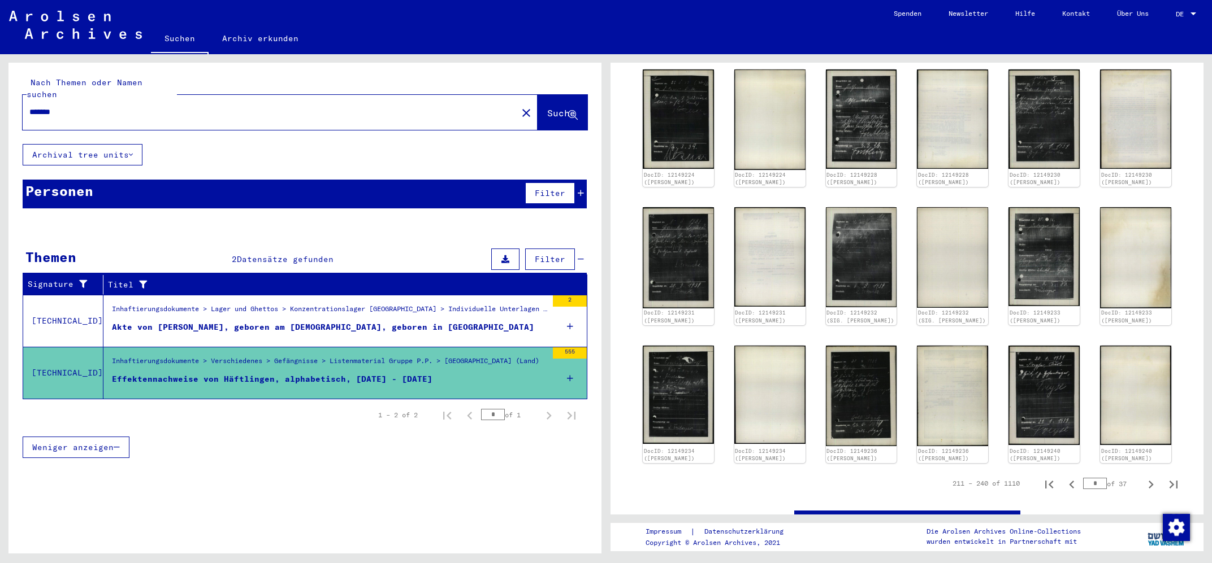
scroll to position [678, 0]
